Goal: Complete application form

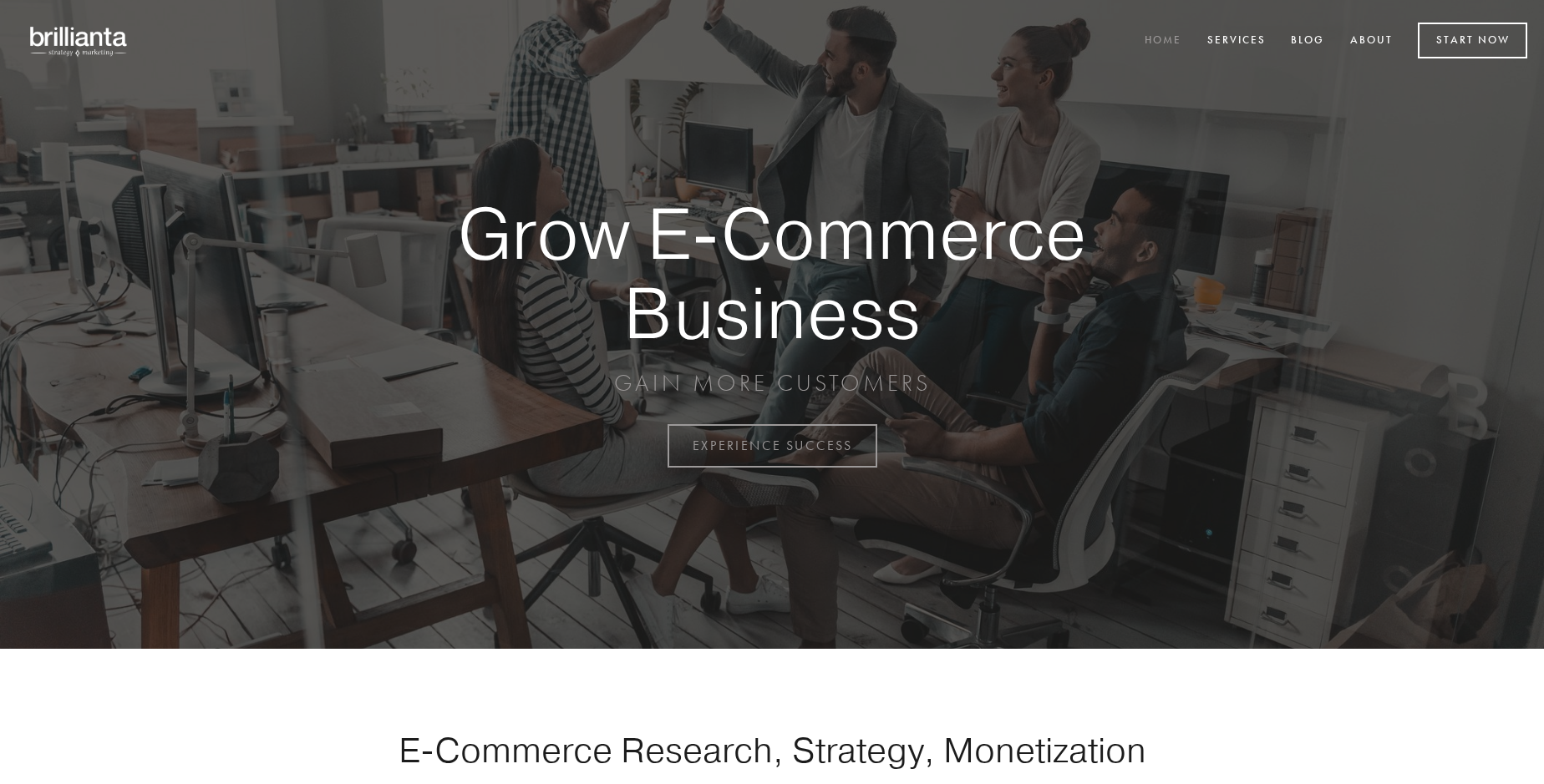
scroll to position [4378, 0]
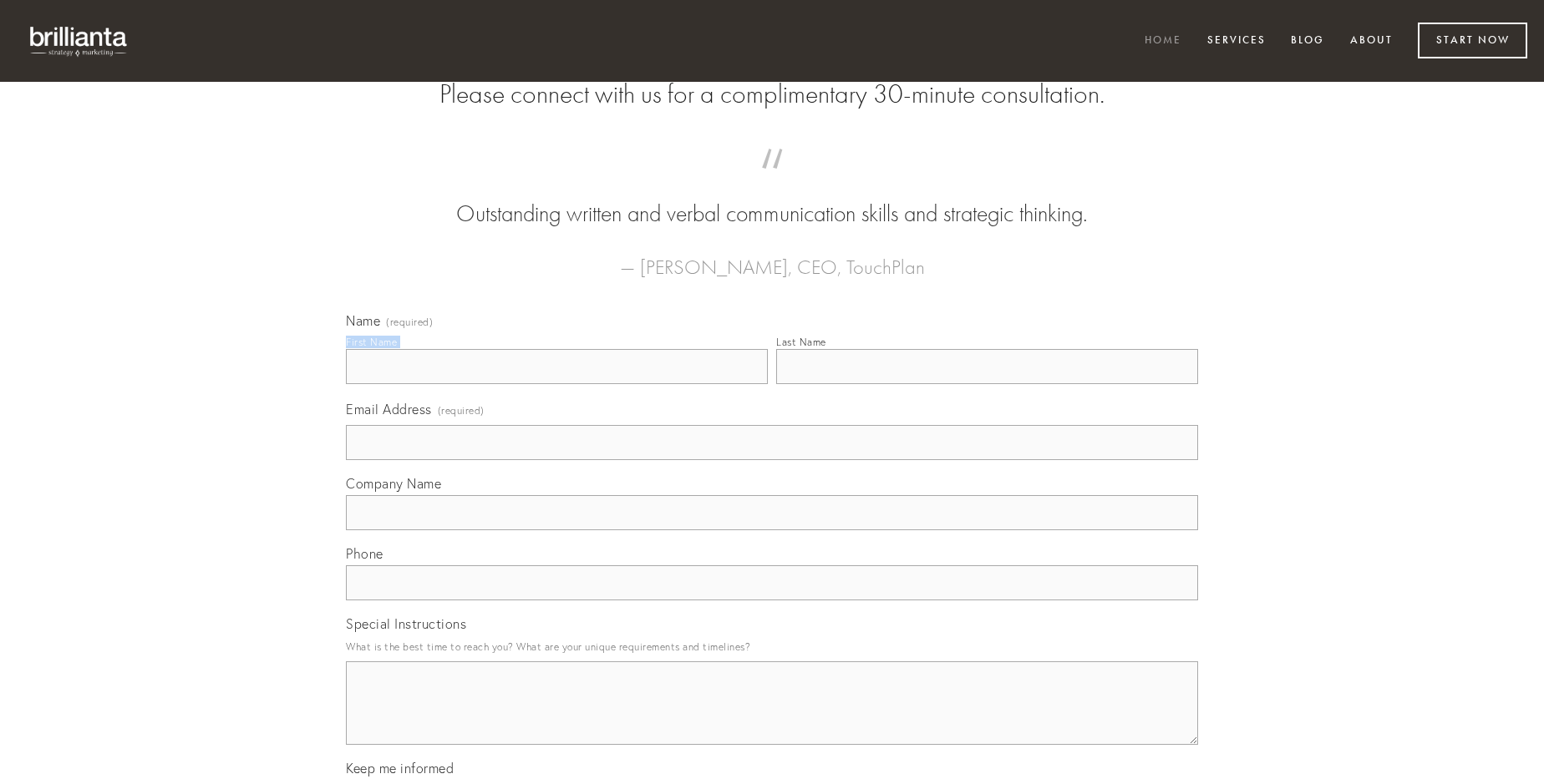
type input "[PERSON_NAME]"
click at [987, 384] on input "Last Name" at bounding box center [987, 367] width 422 height 35
type input "[PERSON_NAME]"
click at [772, 460] on input "Email Address (required)" at bounding box center [772, 442] width 852 height 35
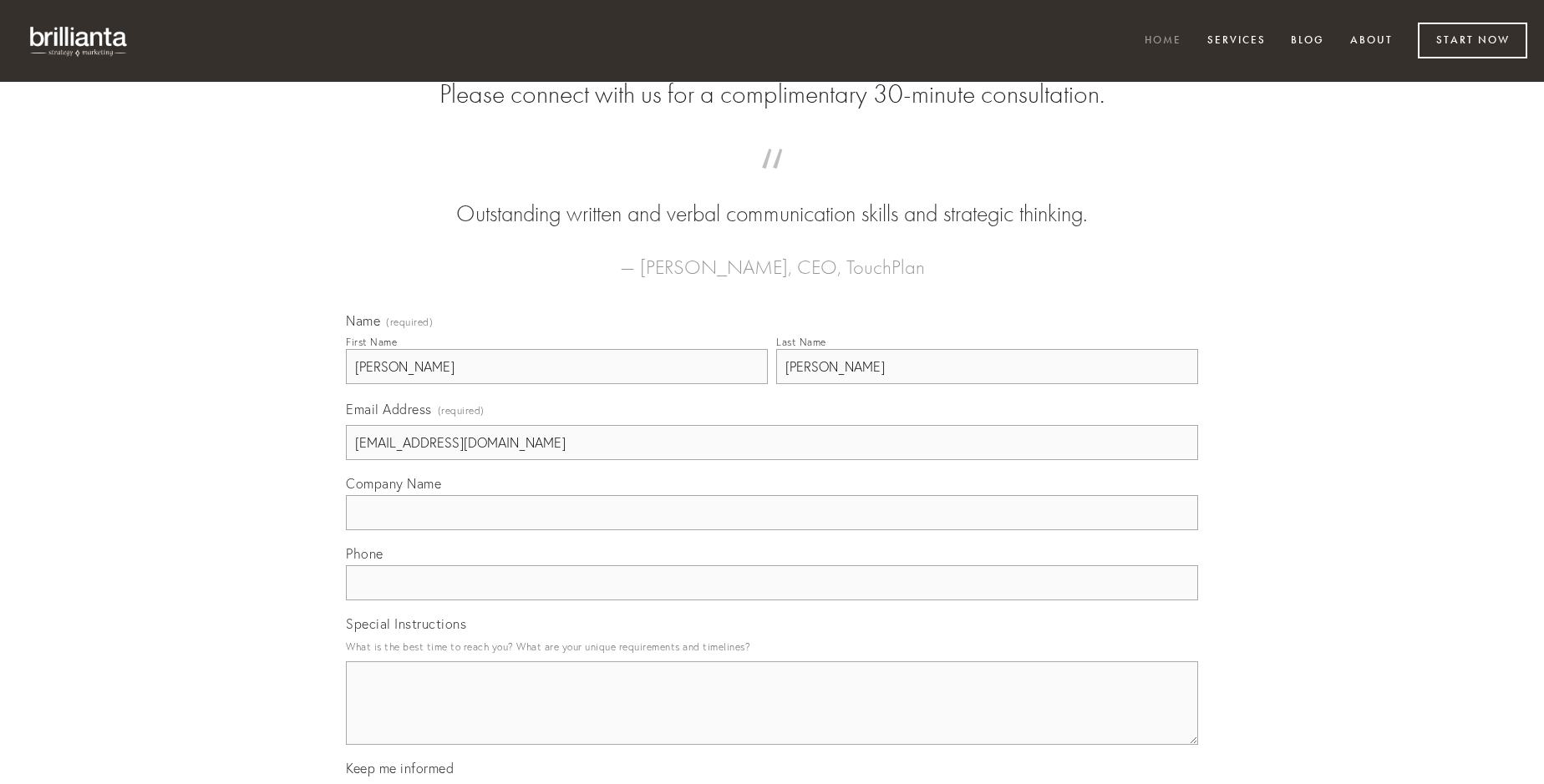
type input "[EMAIL_ADDRESS][DOMAIN_NAME]"
click at [772, 531] on input "Company Name" at bounding box center [772, 512] width 852 height 35
type input "suffragium"
click at [772, 601] on input "text" at bounding box center [772, 583] width 852 height 35
click at [772, 718] on textarea "Special Instructions" at bounding box center [772, 703] width 852 height 83
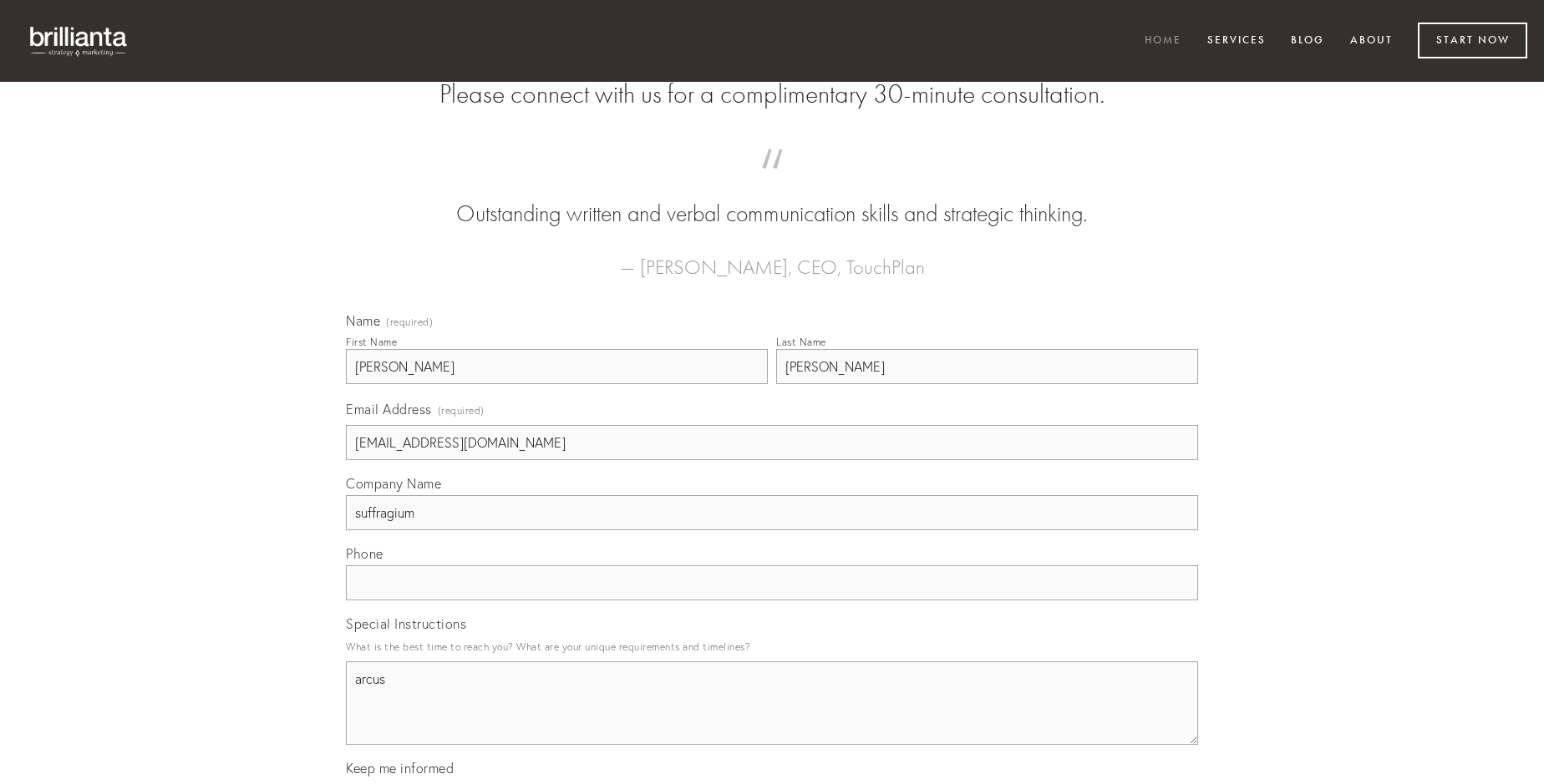
type textarea "arcus"
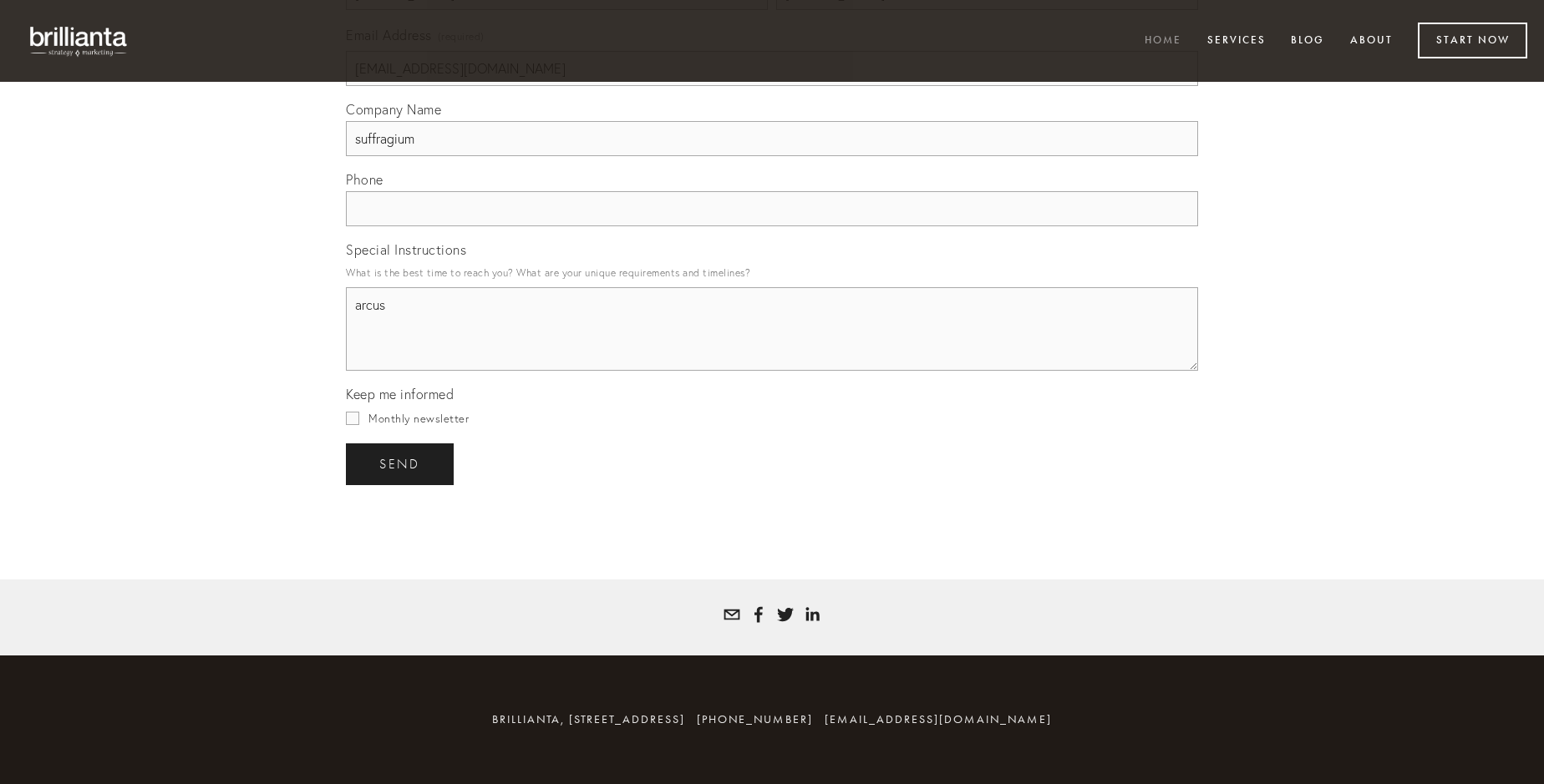
click at [401, 464] on span "send" at bounding box center [400, 464] width 41 height 15
